Goal: Task Accomplishment & Management: Manage account settings

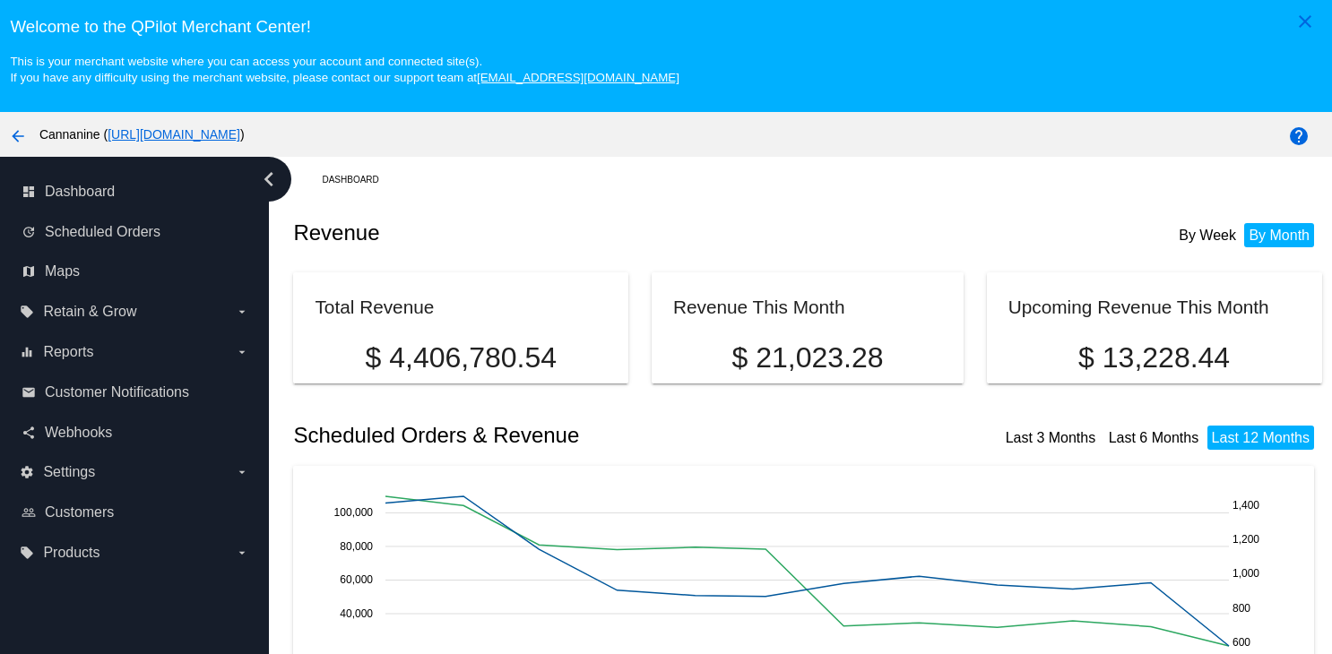
scroll to position [269, 0]
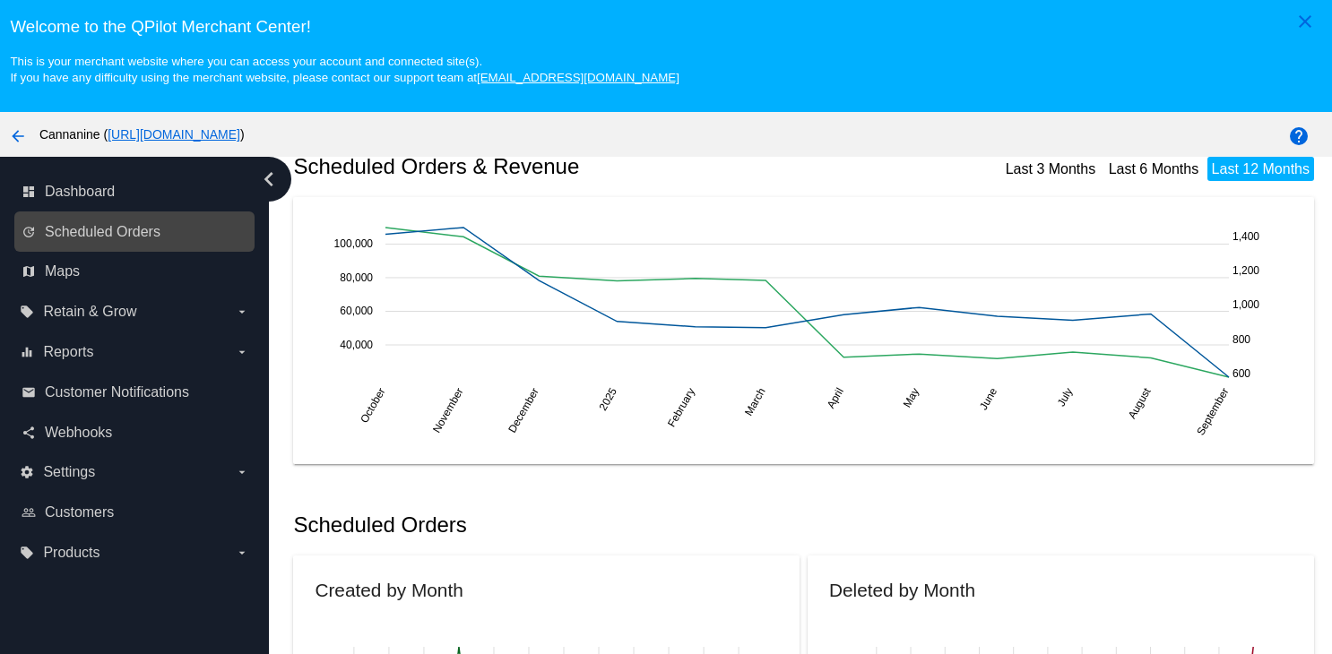
click at [98, 251] on div "update Scheduled Orders" at bounding box center [134, 232] width 240 height 40
click at [99, 236] on span "Scheduled Orders" at bounding box center [103, 232] width 116 height 16
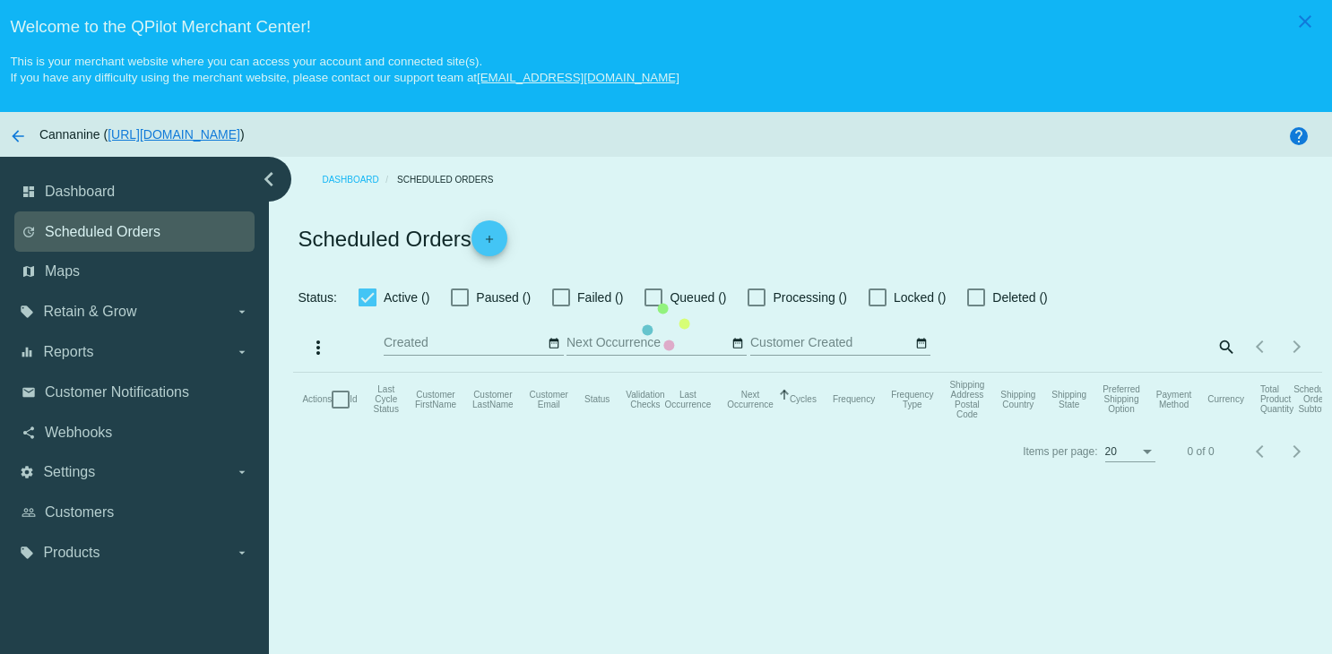
click at [293, 373] on mat-table "Actions Id Last Cycle Status Customer FirstName Customer LastName Customer Emai…" at bounding box center [807, 400] width 1028 height 54
checkbox input "true"
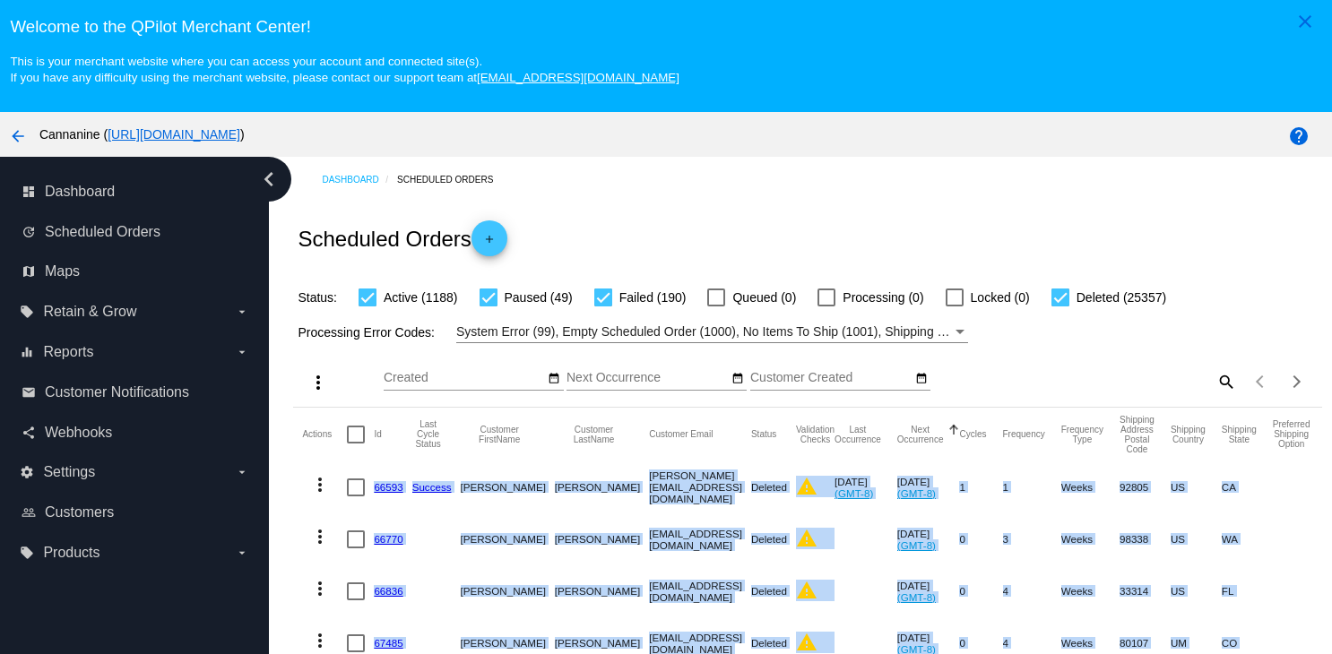
click at [1214, 387] on mat-icon "search" at bounding box center [1225, 381] width 22 height 28
click at [1099, 381] on input "Search" at bounding box center [1109, 378] width 256 height 14
paste input "[EMAIL_ADDRESS][DOMAIN_NAME]"
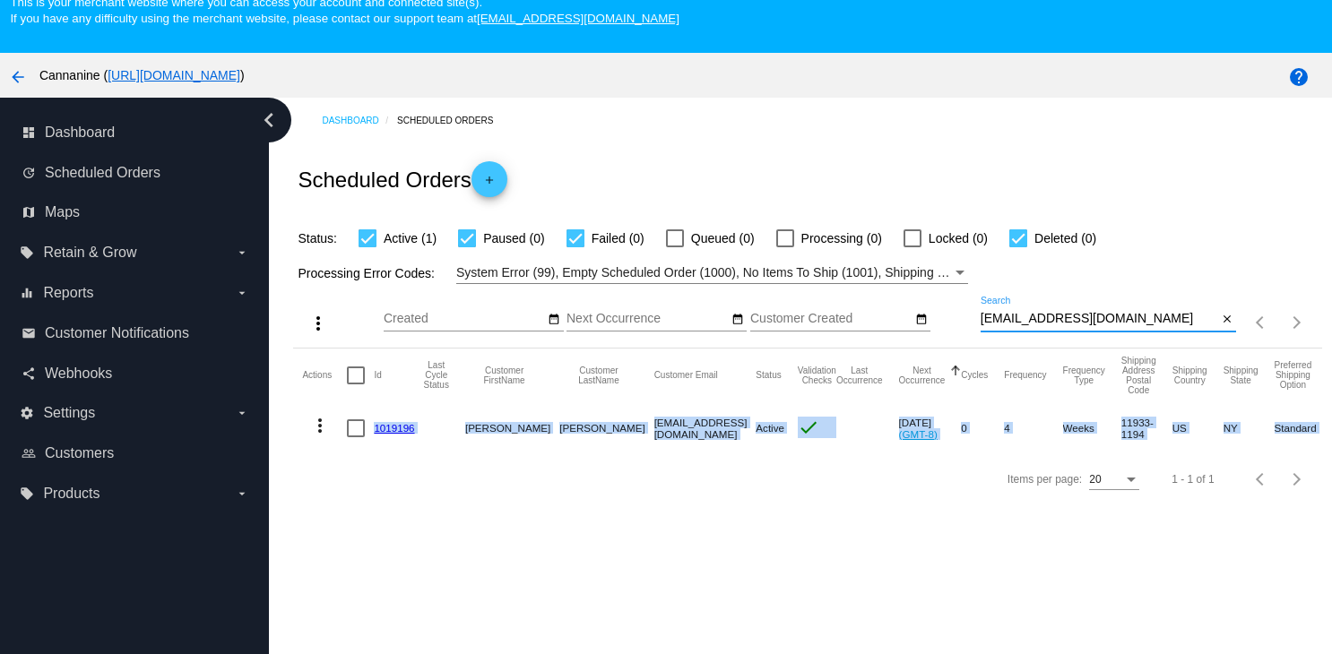
scroll to position [115, 0]
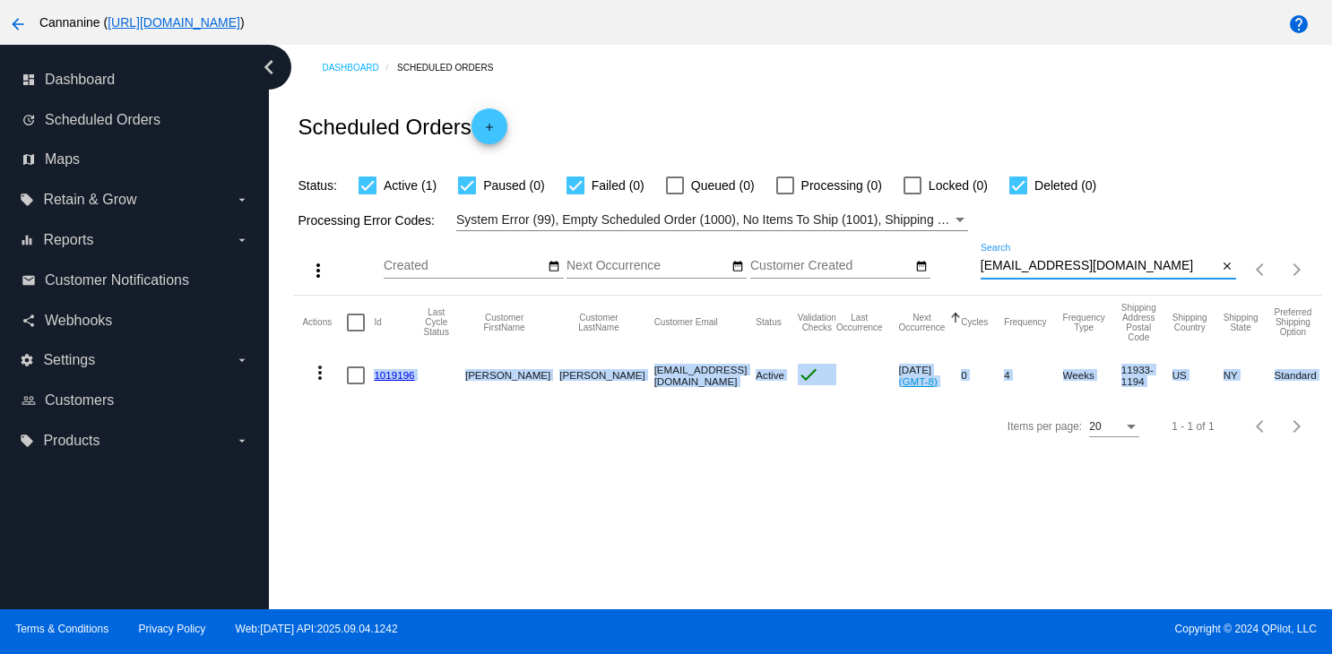
click at [318, 374] on mat-icon "more_vert" at bounding box center [320, 373] width 22 height 22
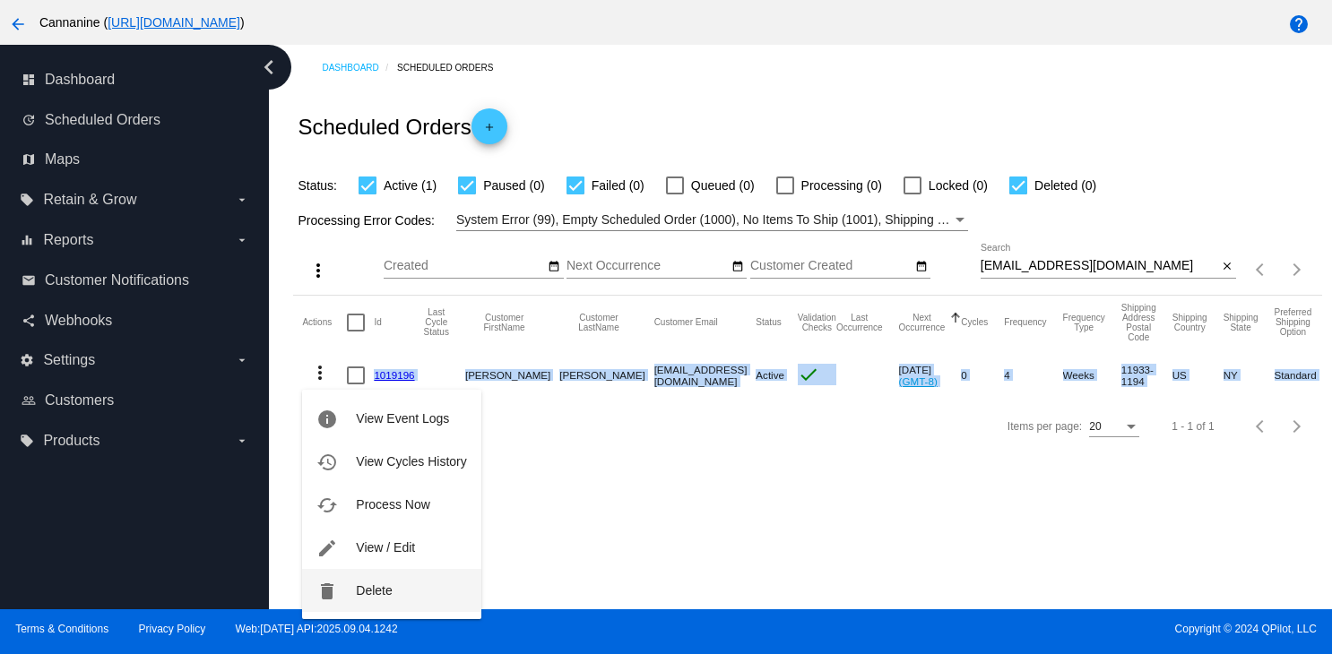
click at [354, 583] on button "delete Delete" at bounding box center [391, 590] width 178 height 43
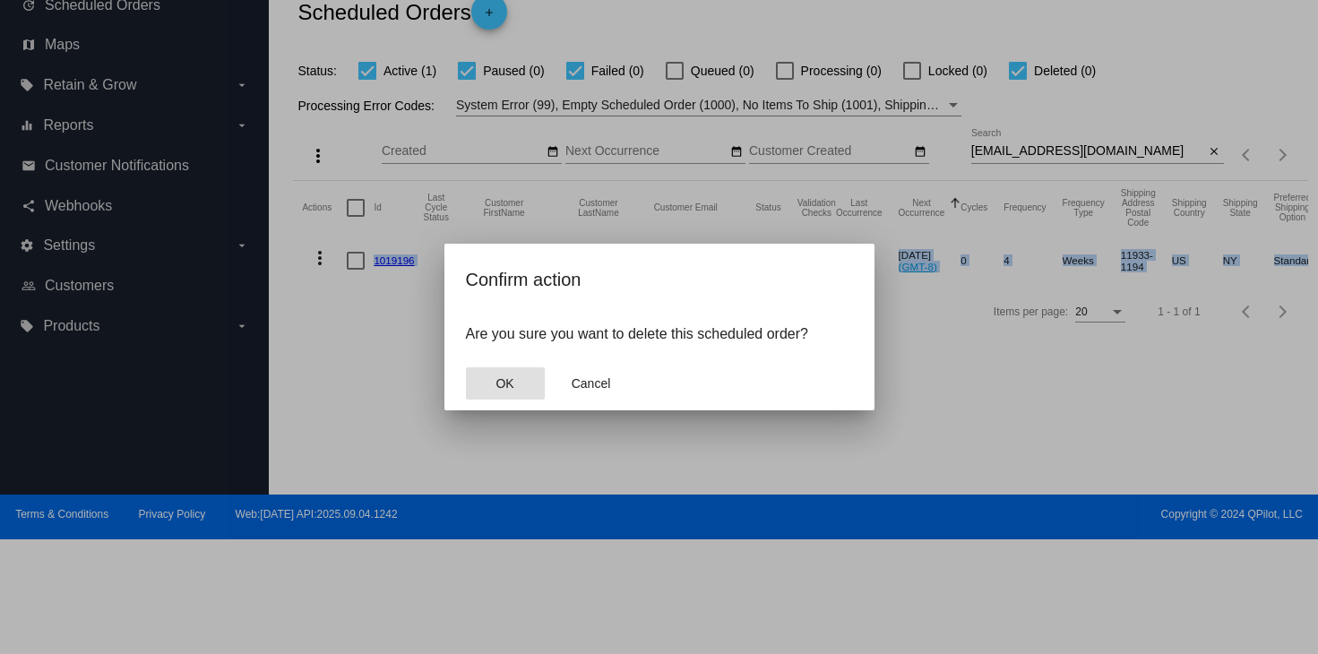
click at [511, 387] on span "OK" at bounding box center [505, 383] width 18 height 14
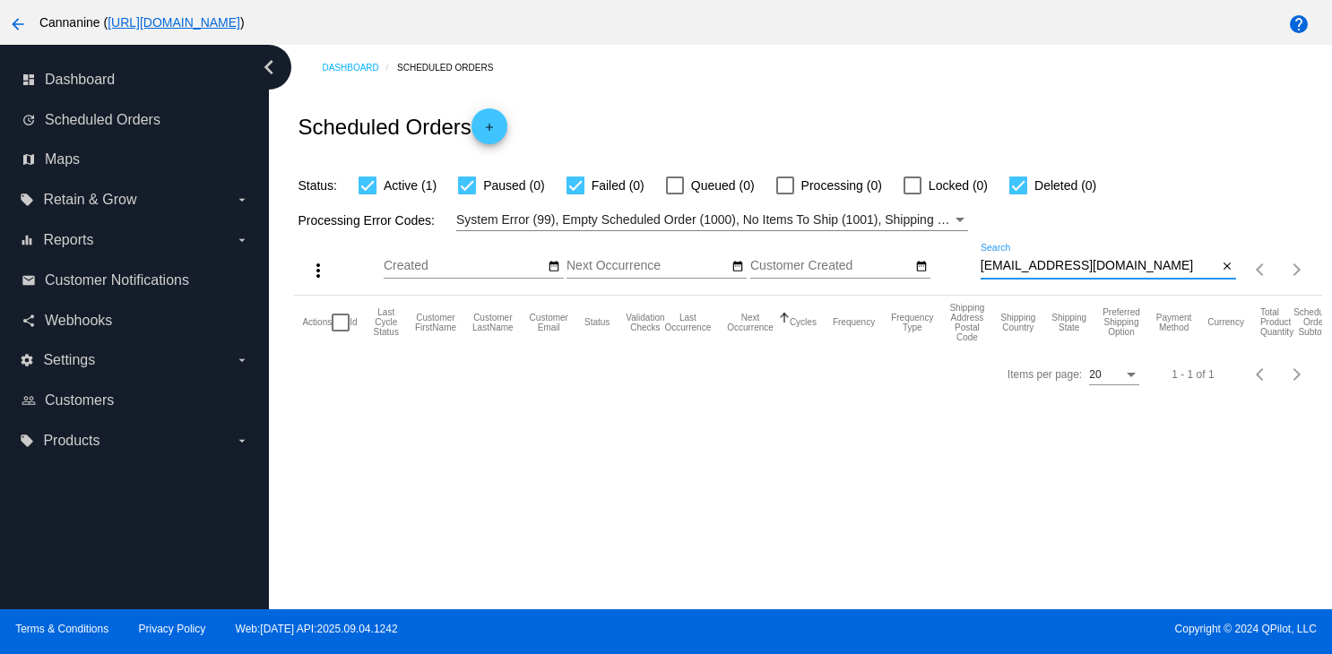
click at [1177, 267] on input "[EMAIL_ADDRESS][DOMAIN_NAME]" at bounding box center [1100, 266] width 238 height 14
type input "[EMAIL_ADDRESS][DOMAIN_NAME]"
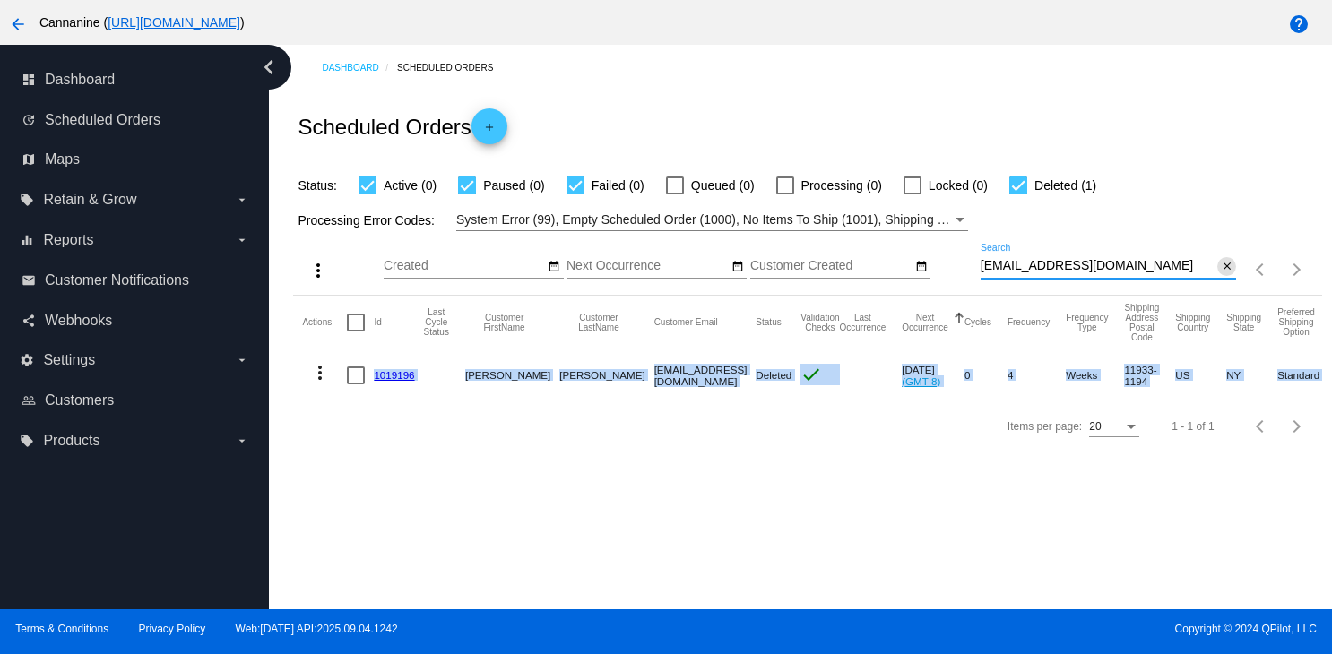
click at [1217, 264] on button "close" at bounding box center [1226, 266] width 19 height 19
